Goal: Use online tool/utility: Utilize a website feature to perform a specific function

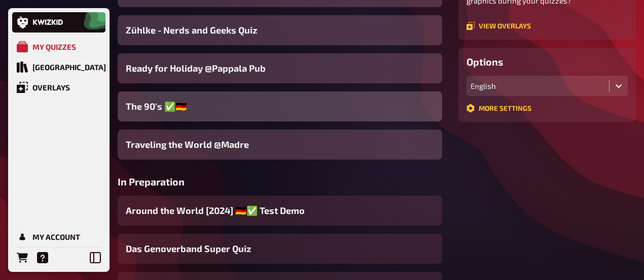
scroll to position [211, 0]
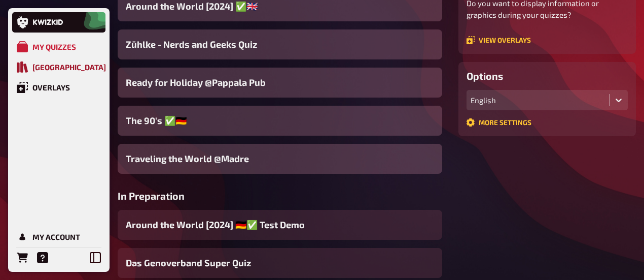
click at [69, 67] on div "[GEOGRAPHIC_DATA]" at bounding box center [69, 66] width 74 height 9
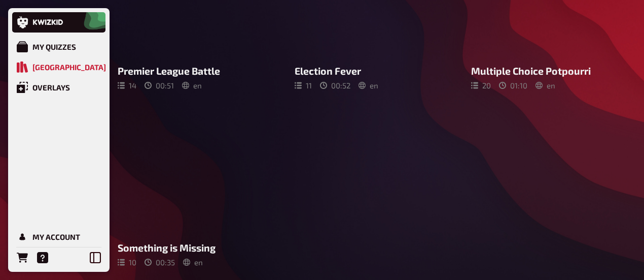
scroll to position [543, 0]
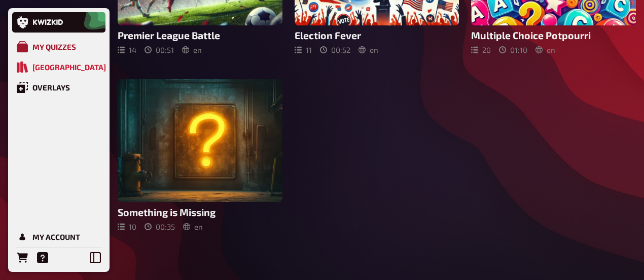
click at [43, 44] on div "My Quizzes" at bounding box center [54, 46] width 44 height 9
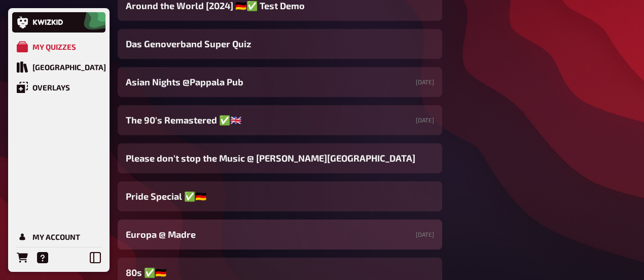
scroll to position [493, 0]
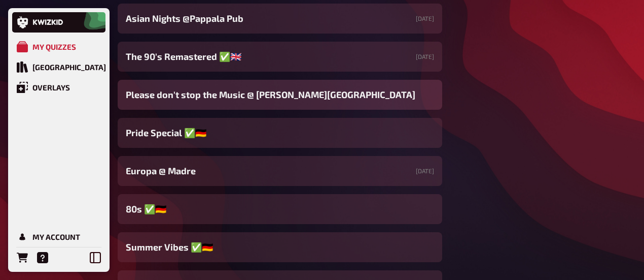
click at [252, 91] on span "Please don't stop the Music @ [PERSON_NAME][GEOGRAPHIC_DATA]" at bounding box center [271, 95] width 290 height 14
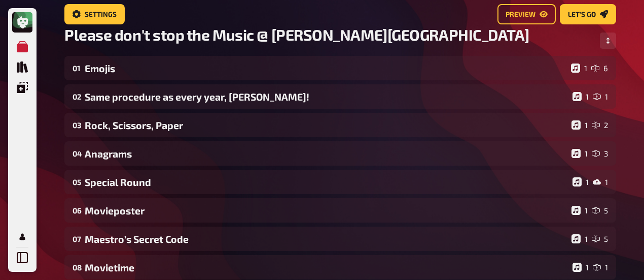
scroll to position [15, 0]
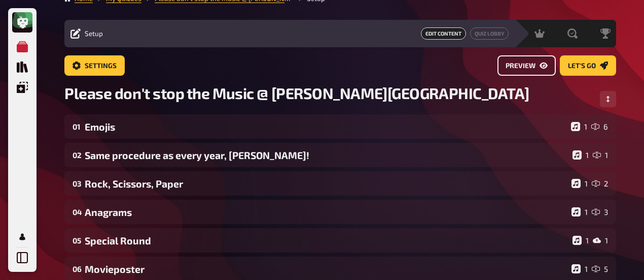
click at [548, 69] on icon "Preview" at bounding box center [544, 65] width 8 height 8
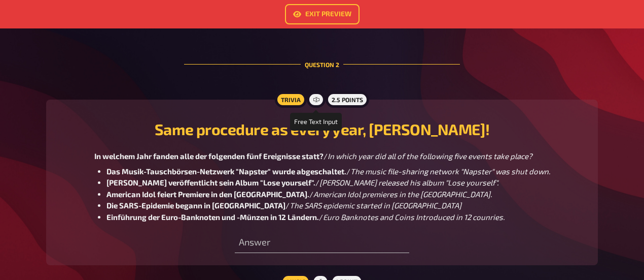
scroll to position [660, 0]
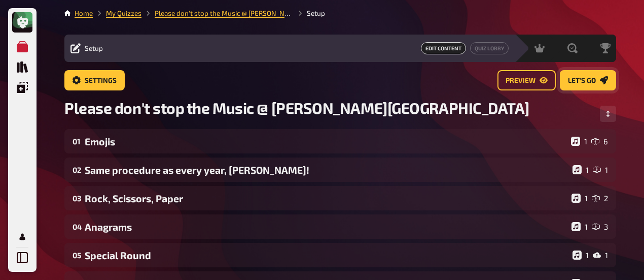
click at [604, 85] on link "Let's go" at bounding box center [588, 80] width 56 height 20
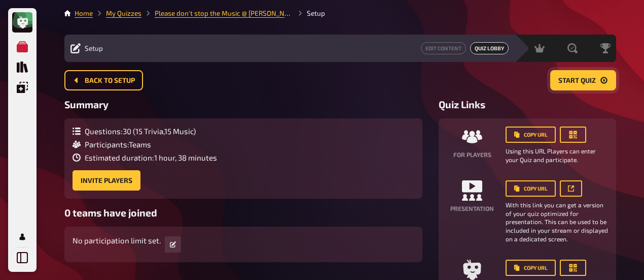
click at [571, 80] on span "Start Quiz" at bounding box center [578, 80] width 38 height 7
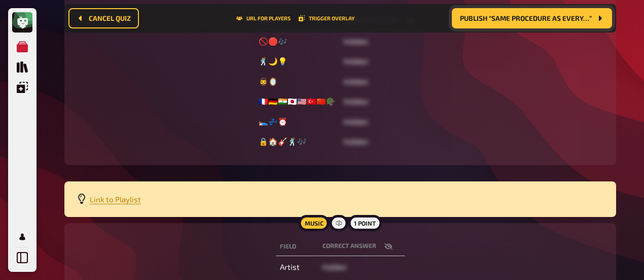
scroll to position [211, 0]
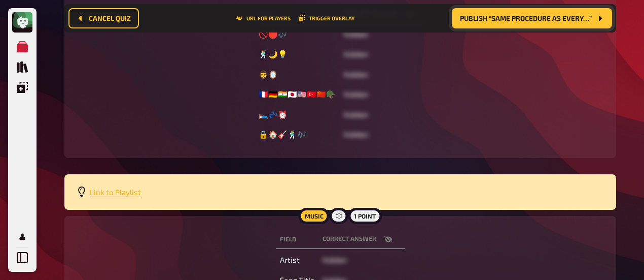
click at [128, 193] on span "Link to Playlist" at bounding box center [115, 191] width 51 height 9
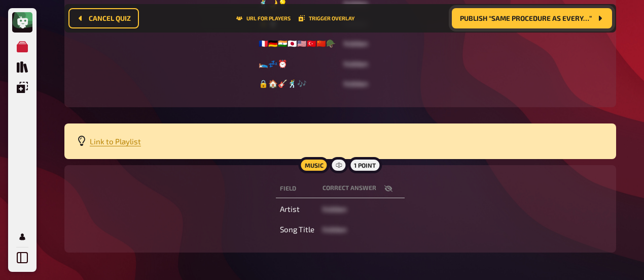
scroll to position [299, 0]
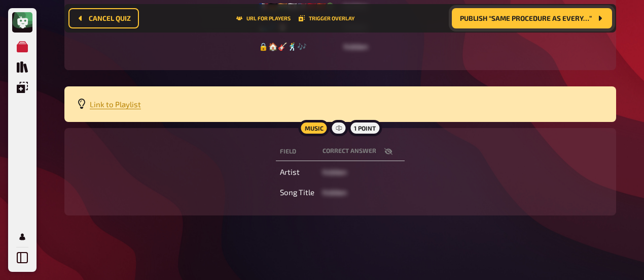
click at [391, 151] on icon "button" at bounding box center [389, 151] width 8 height 7
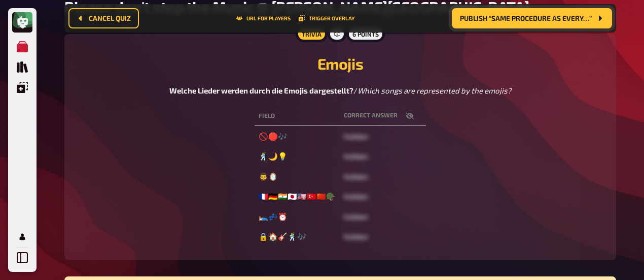
scroll to position [58, 0]
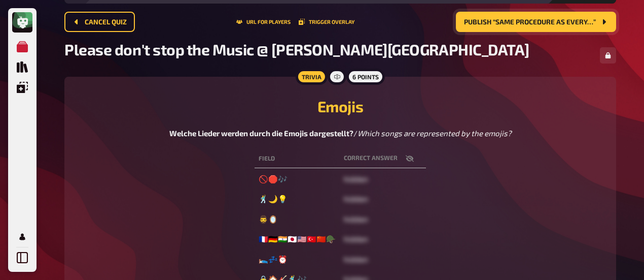
click at [406, 156] on icon "button" at bounding box center [410, 158] width 8 height 7
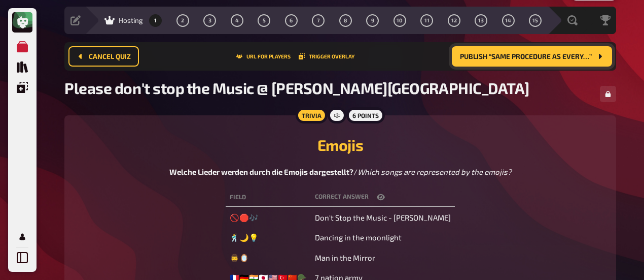
scroll to position [16, 0]
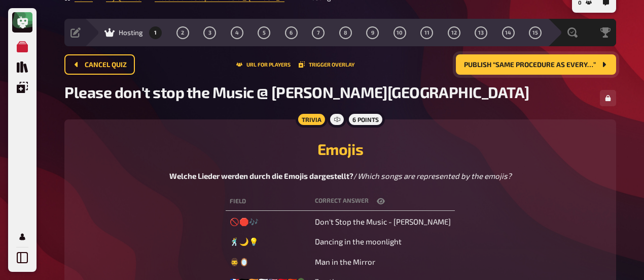
click at [385, 199] on icon "button" at bounding box center [381, 201] width 8 height 8
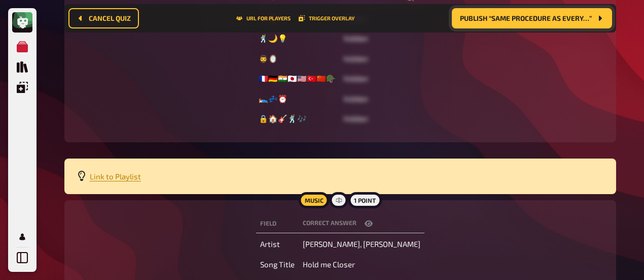
scroll to position [278, 0]
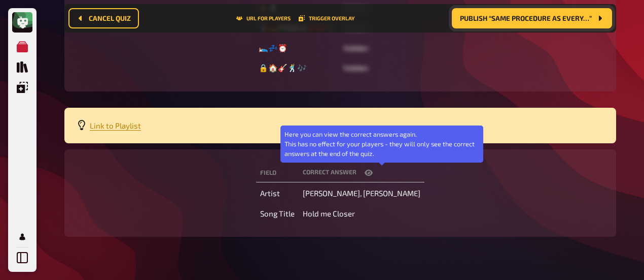
click at [373, 173] on icon "button" at bounding box center [369, 172] width 8 height 6
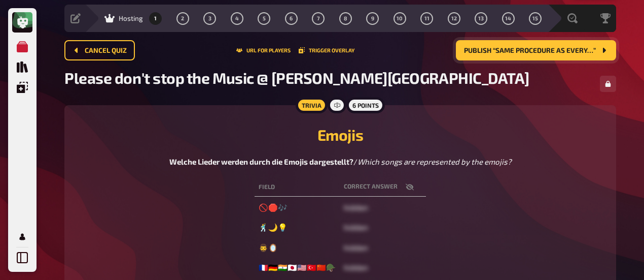
scroll to position [0, 0]
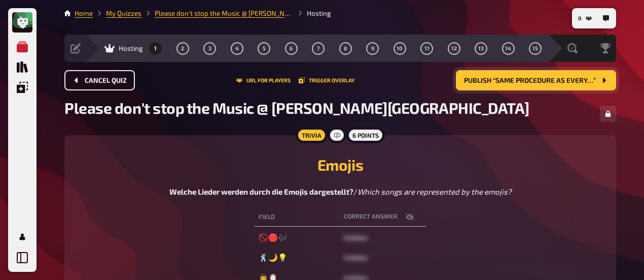
click at [120, 85] on button "Cancel Quiz" at bounding box center [99, 80] width 71 height 20
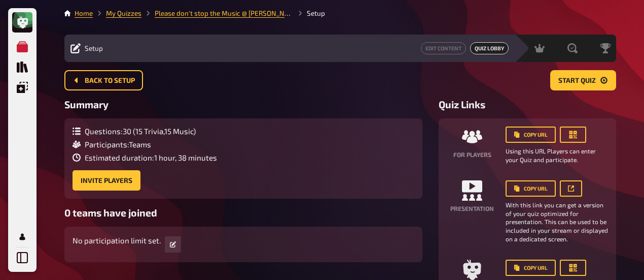
scroll to position [51, 0]
